Goal: Find contact information: Find contact information

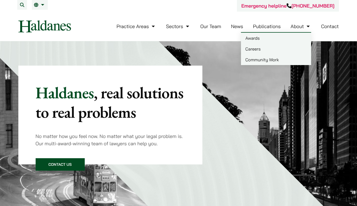
click at [326, 27] on link "Contact" at bounding box center [330, 26] width 18 height 6
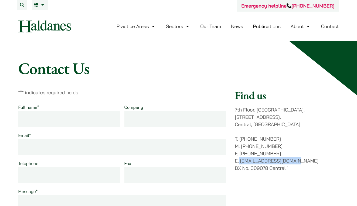
drag, startPoint x: 300, startPoint y: 151, endPoint x: 239, endPoint y: 156, distance: 61.7
click at [239, 156] on p "T. (852) 2868 1234 M. (852) 9763 5524 F. (852) 2845 1637 E. enquiries@haldanes.…" at bounding box center [287, 153] width 104 height 36
copy p "[EMAIL_ADDRESS][DOMAIN_NAME]"
click at [323, 98] on h2 "Find us" at bounding box center [287, 95] width 104 height 13
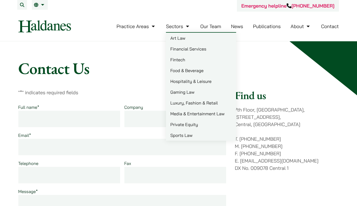
click at [206, 28] on link "Our Team" at bounding box center [210, 26] width 21 height 6
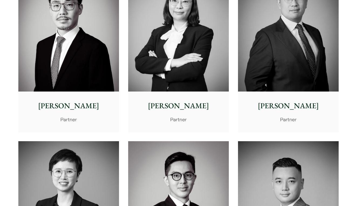
scroll to position [1052, 0]
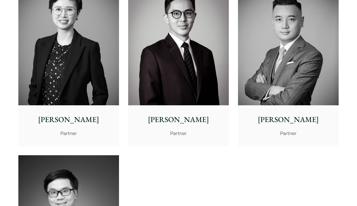
click at [285, 84] on img at bounding box center [288, 42] width 101 height 126
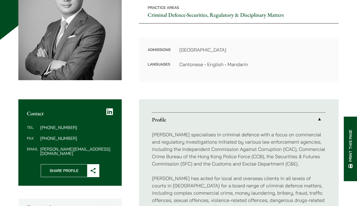
scroll to position [162, 0]
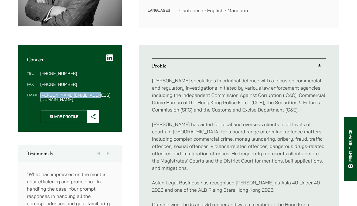
drag, startPoint x: 99, startPoint y: 94, endPoint x: 40, endPoint y: 95, distance: 59.1
click at [40, 95] on dd "timothy.wan@haldanes.com" at bounding box center [76, 97] width 73 height 9
copy dd "timothy.wan@haldanes.com"
click at [324, 156] on p "Timothy has acted for local and overseas clients in all levels of courts in Hon…" at bounding box center [239, 146] width 174 height 51
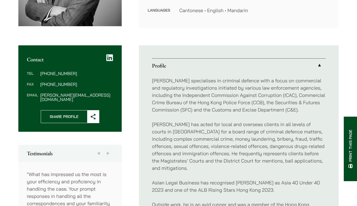
click at [318, 194] on div "Timothy specialises in criminal defence with a focus on commercial and regulato…" at bounding box center [239, 186] width 174 height 227
click at [316, 196] on div "Timothy specialises in criminal defence with a focus on commercial and regulato…" at bounding box center [239, 186] width 174 height 227
